Goal: Communication & Community: Answer question/provide support

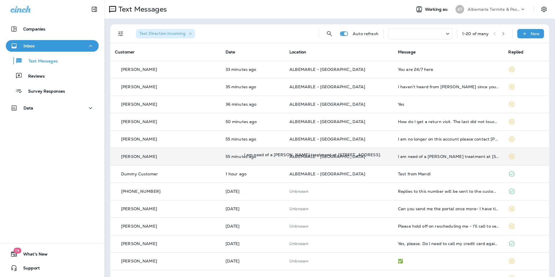
click at [404, 156] on div "I am need of a [PERSON_NAME] treatment at [STREET_ADDRESS]." at bounding box center [448, 156] width 101 height 5
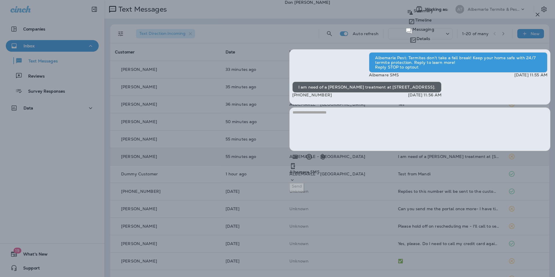
click at [538, 15] on icon "button" at bounding box center [538, 15] width 4 height 4
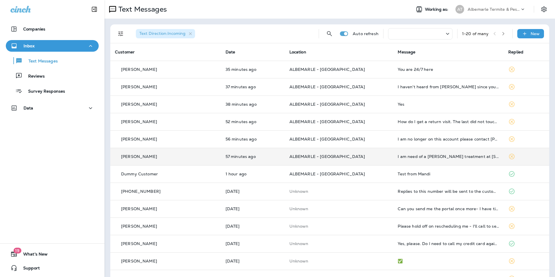
click at [493, 156] on td "I am need of a [PERSON_NAME] treatment at [STREET_ADDRESS]." at bounding box center [448, 156] width 111 height 17
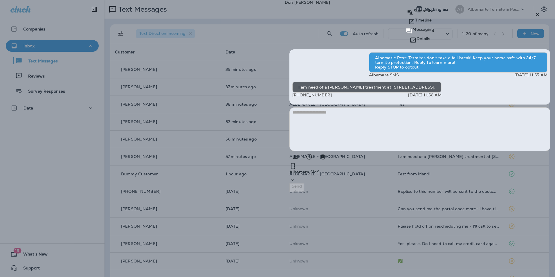
click at [502, 151] on textarea at bounding box center [420, 129] width 261 height 44
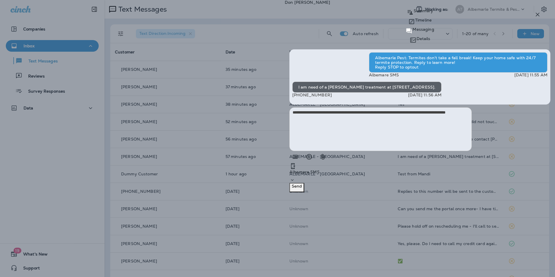
type textarea "**********"
click at [302, 189] on p "Send" at bounding box center [297, 186] width 10 height 5
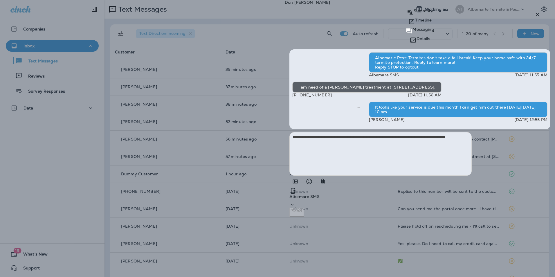
click at [538, 15] on icon "button" at bounding box center [538, 15] width 4 height 4
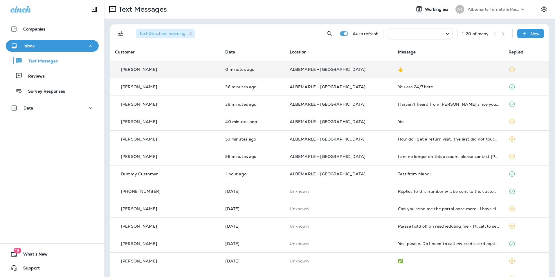
click at [509, 69] on icon at bounding box center [512, 69] width 7 height 7
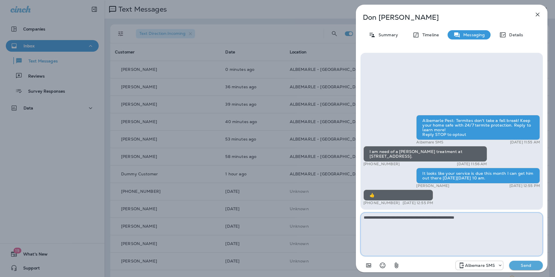
type textarea "**********"
click at [523, 267] on p "Send" at bounding box center [526, 265] width 24 height 5
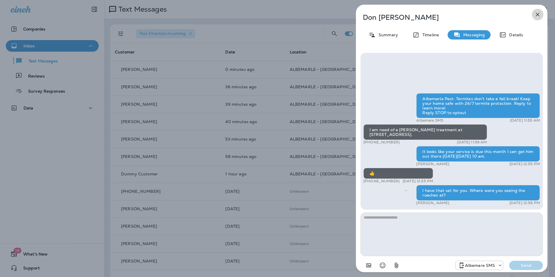
click at [537, 13] on icon "button" at bounding box center [538, 14] width 7 height 7
